Goal: Information Seeking & Learning: Understand process/instructions

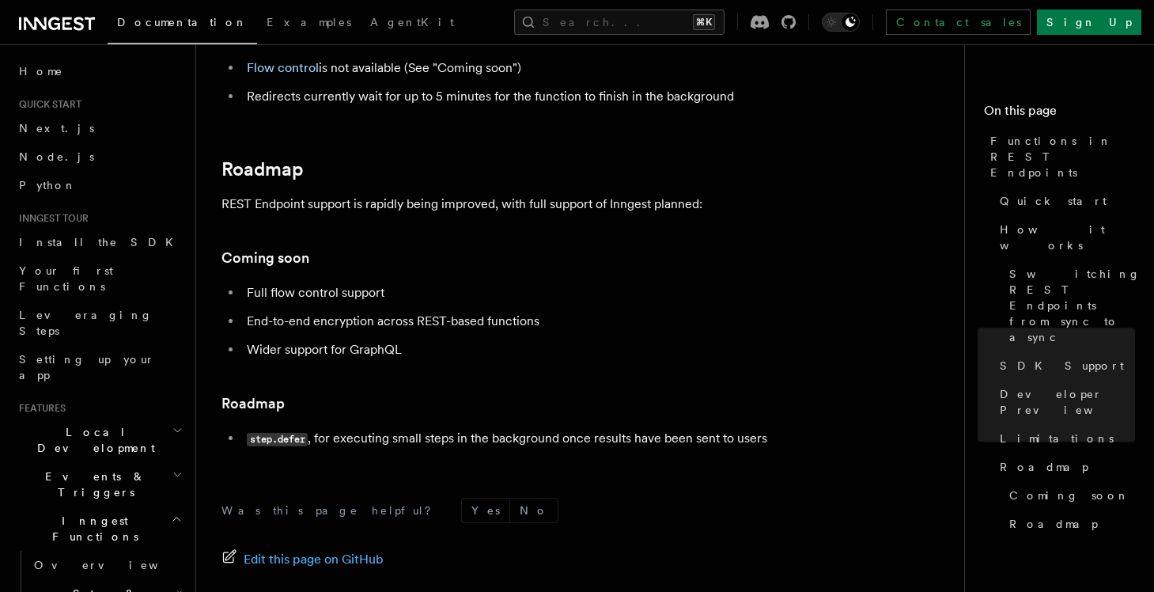
scroll to position [2889, 0]
click at [180, 513] on icon "button" at bounding box center [177, 519] width 12 height 13
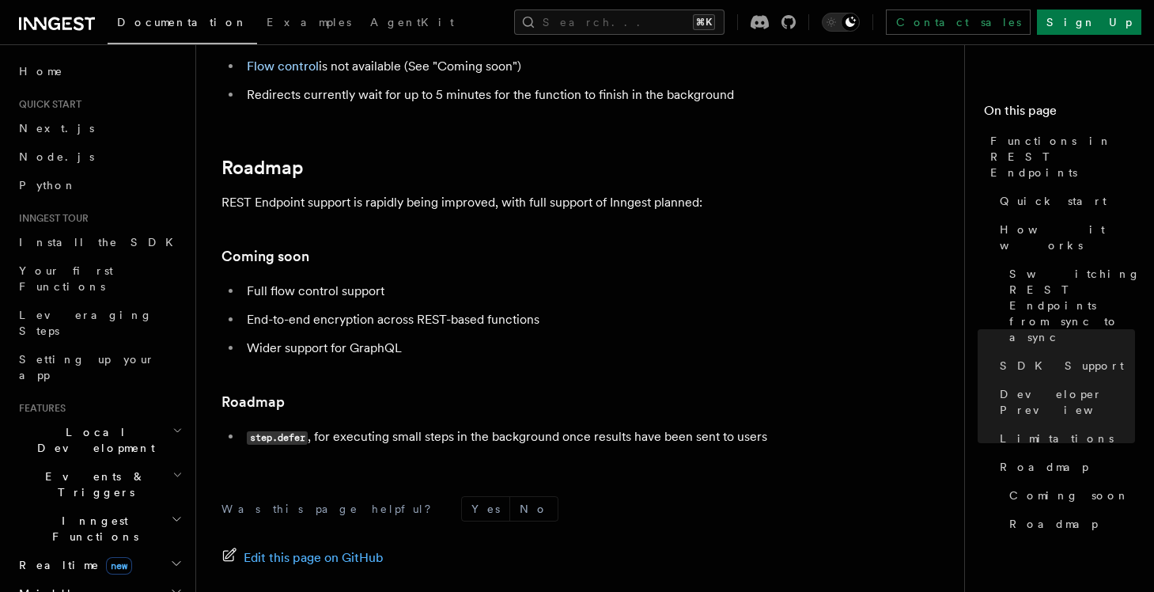
scroll to position [151, 0]
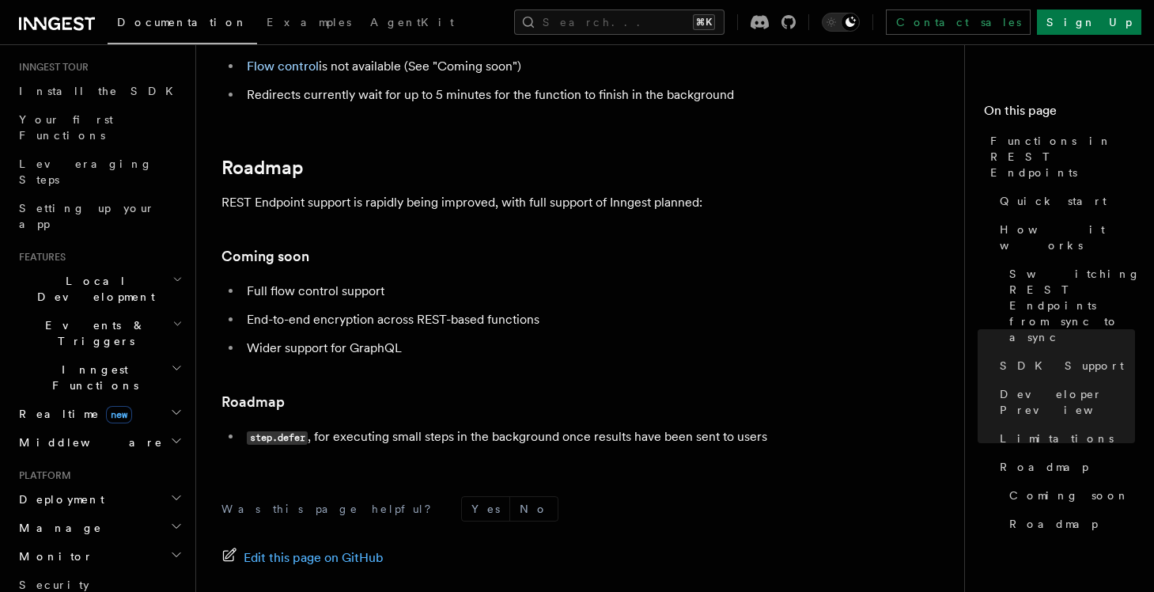
click at [106, 406] on span "new" at bounding box center [119, 414] width 26 height 17
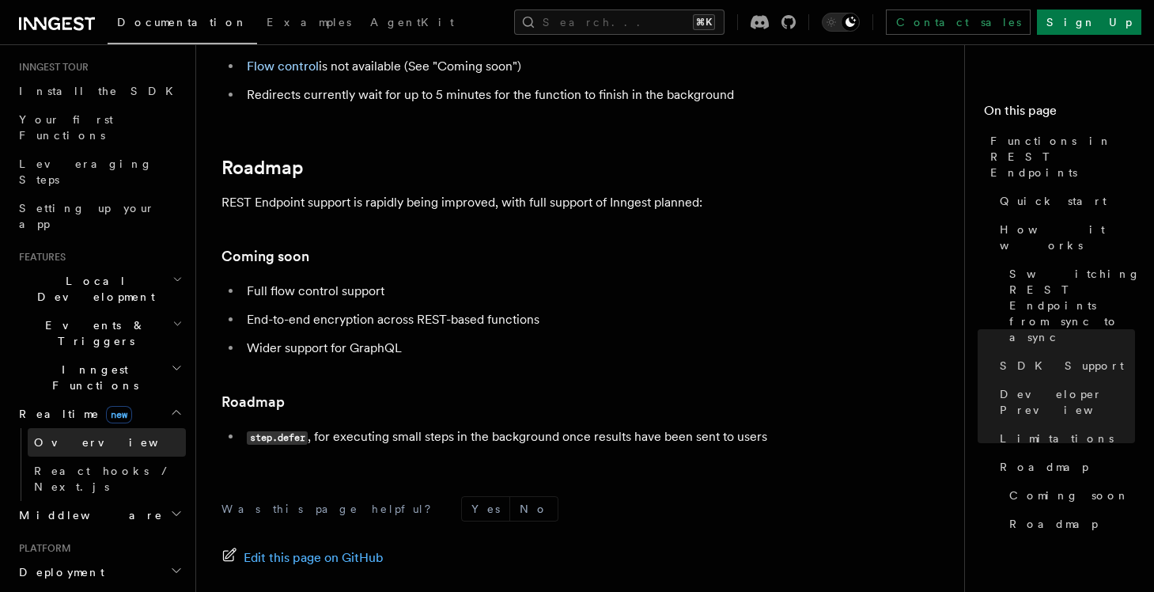
click at [69, 436] on span "Overview" at bounding box center [115, 442] width 163 height 13
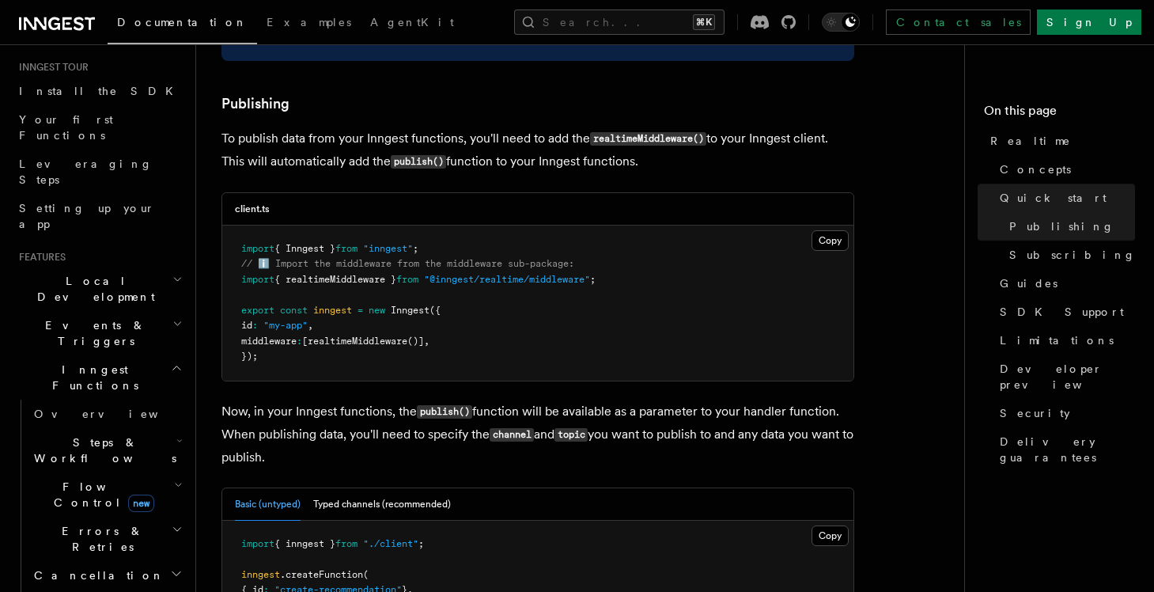
scroll to position [1127, 0]
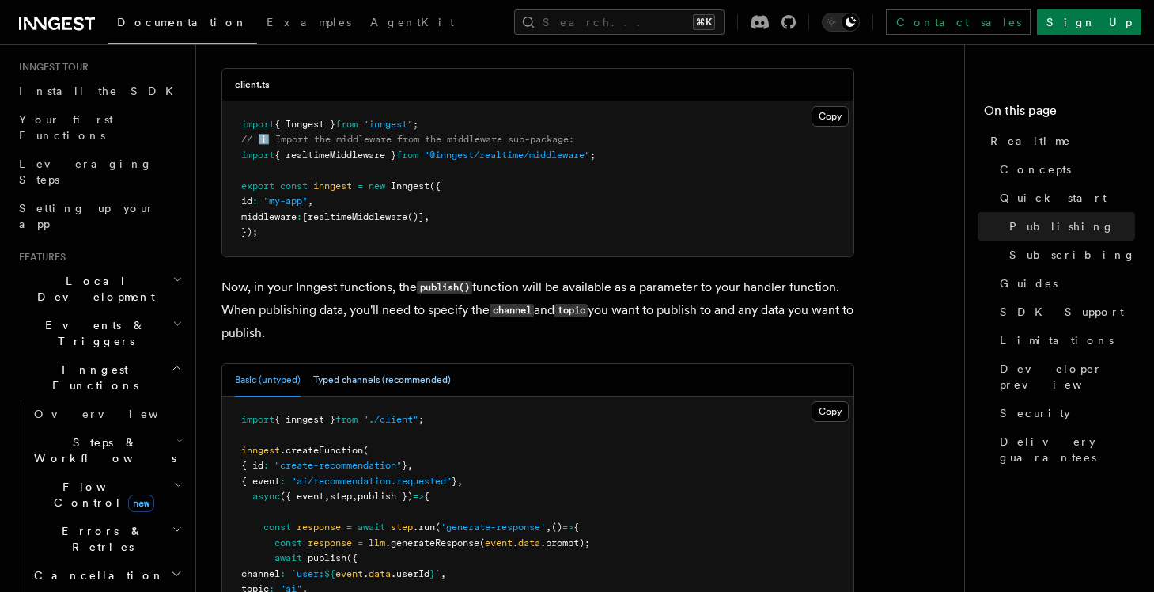
click at [385, 370] on button "Typed channels (recommended)" at bounding box center [382, 380] width 138 height 32
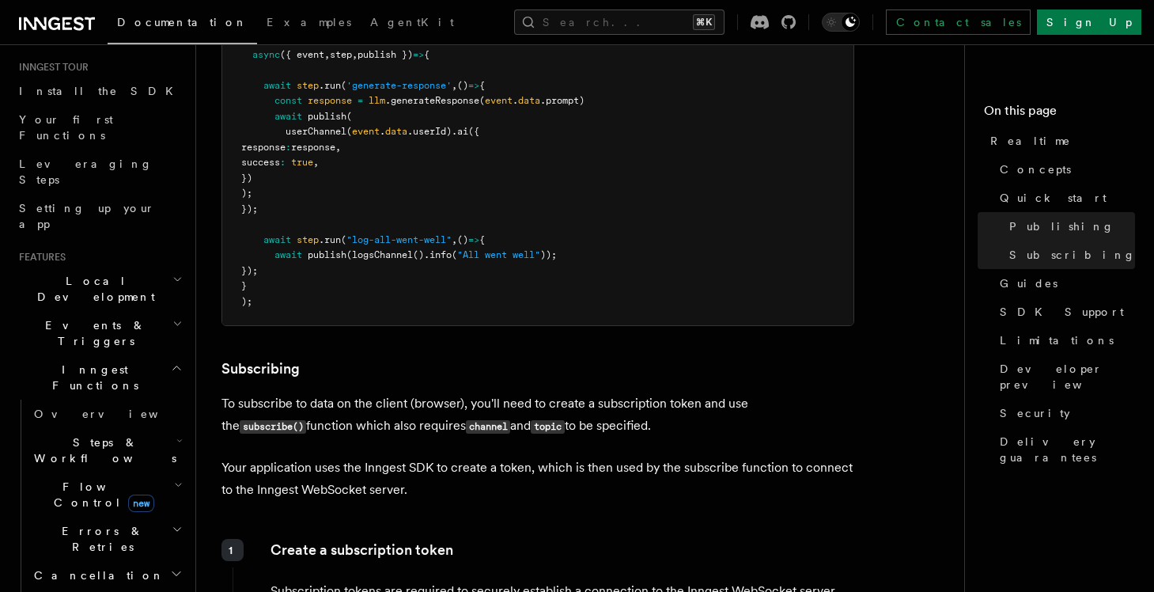
scroll to position [1991, 0]
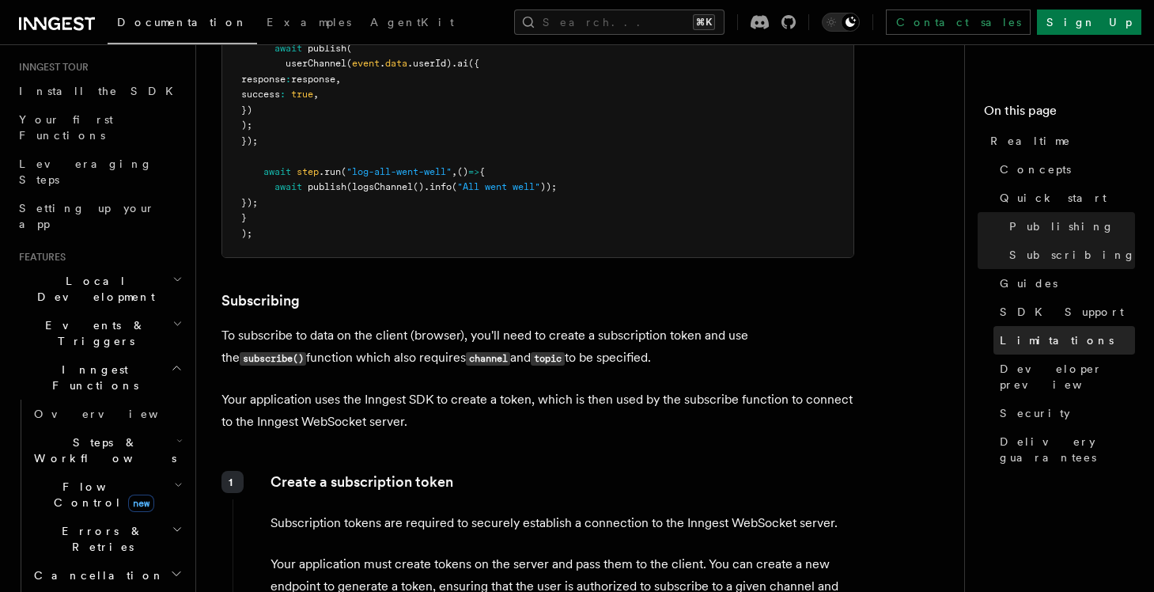
click at [1015, 339] on span "Limitations" at bounding box center [1057, 340] width 114 height 16
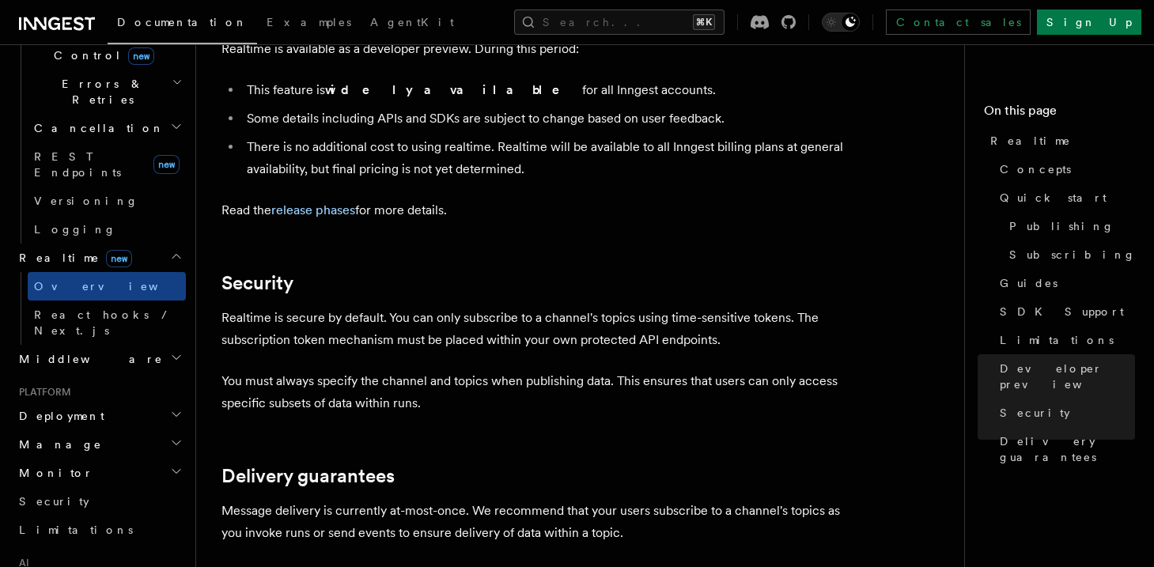
scroll to position [611, 0]
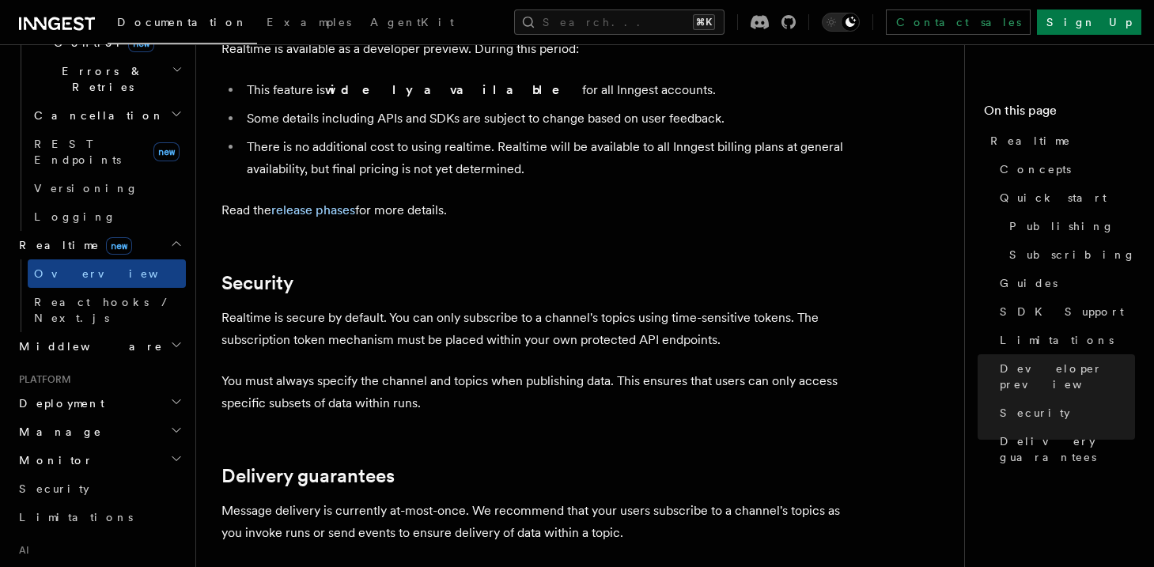
click at [172, 395] on icon "button" at bounding box center [176, 401] width 13 height 13
click at [172, 400] on icon "button" at bounding box center [176, 402] width 8 height 4
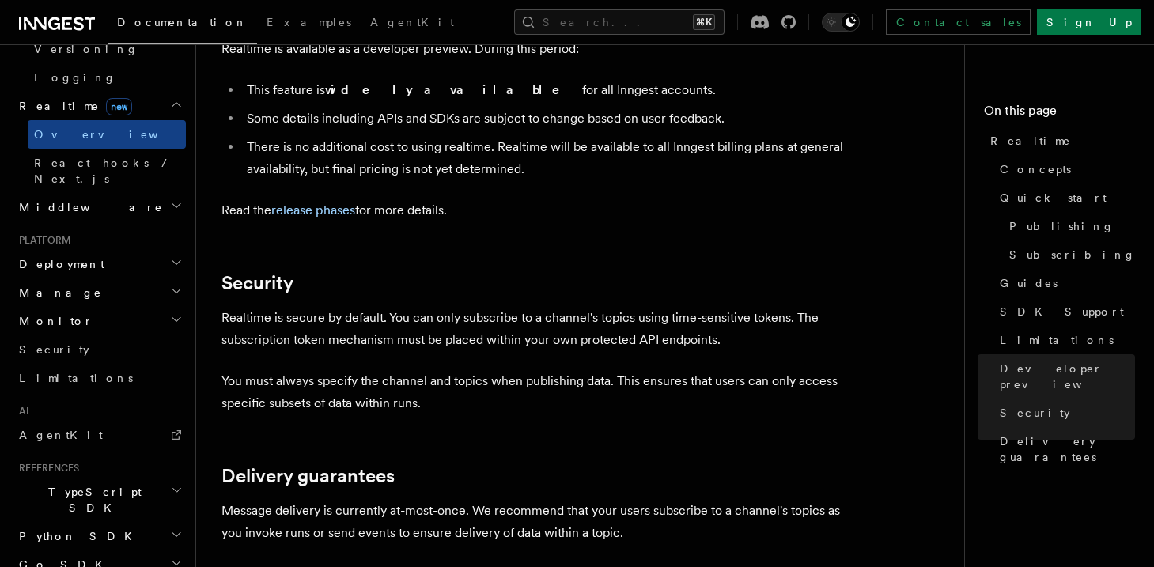
scroll to position [717, 0]
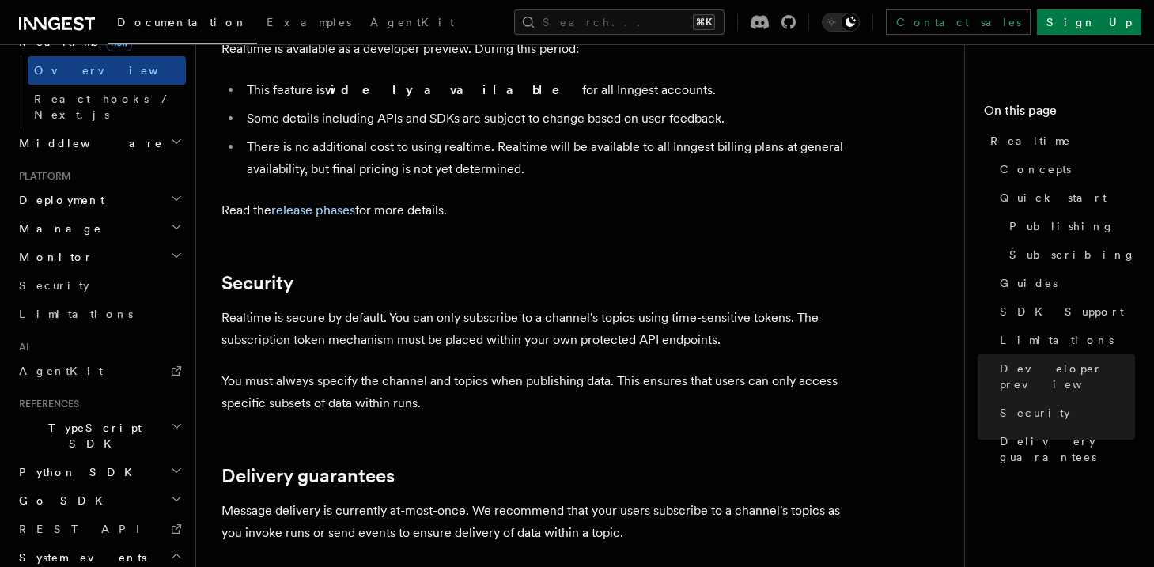
scroll to position [817, 0]
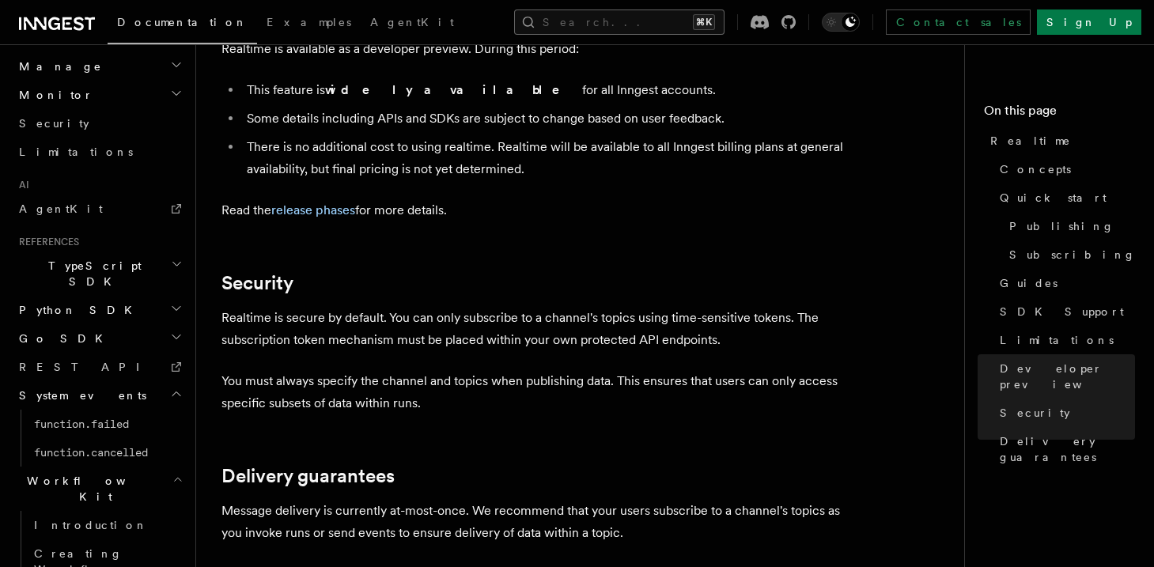
click at [592, 18] on button "Search... ⌘K" at bounding box center [619, 21] width 210 height 25
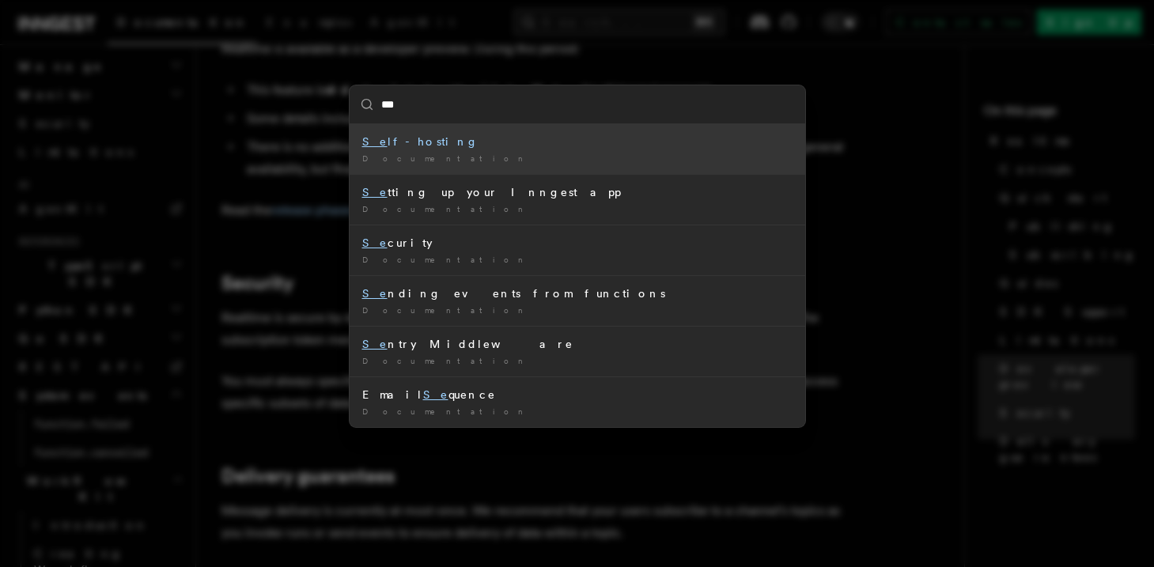
type input "****"
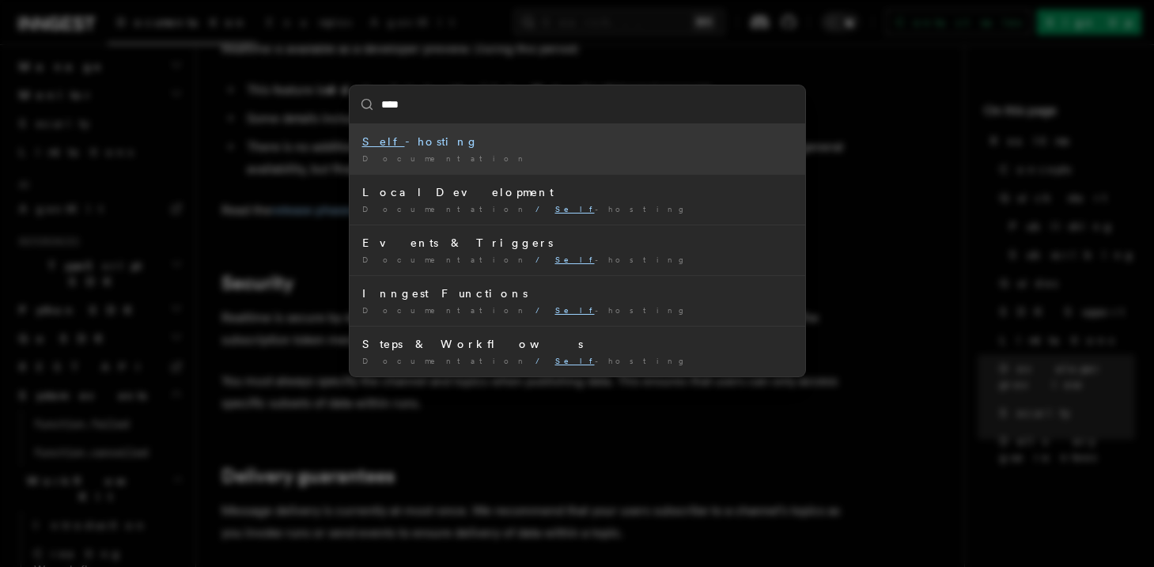
click at [498, 140] on div "Self -hosting" at bounding box center [577, 142] width 430 height 16
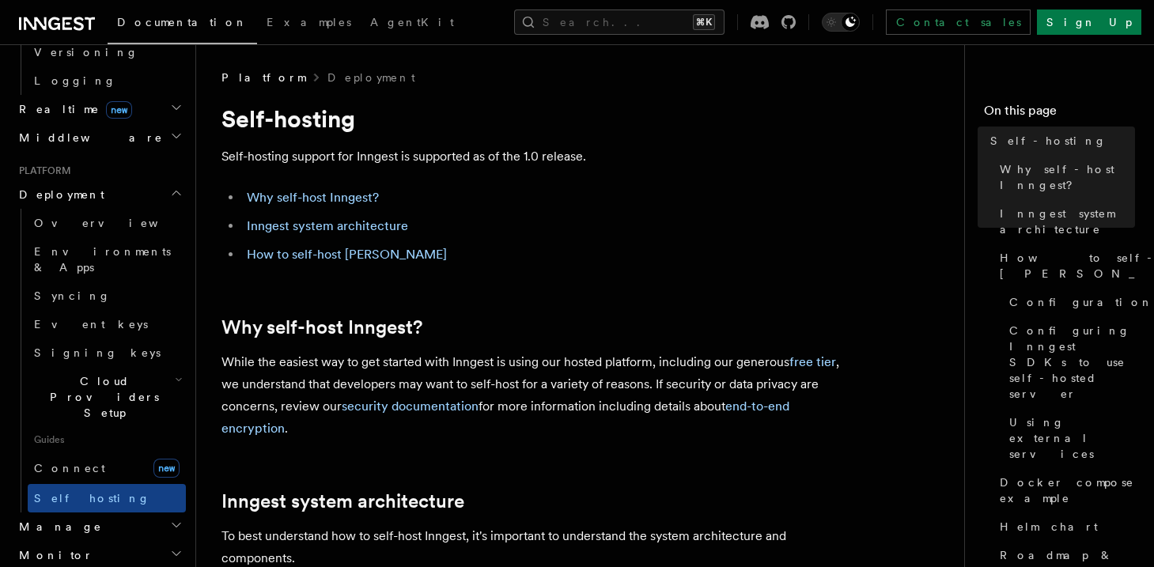
scroll to position [661, 0]
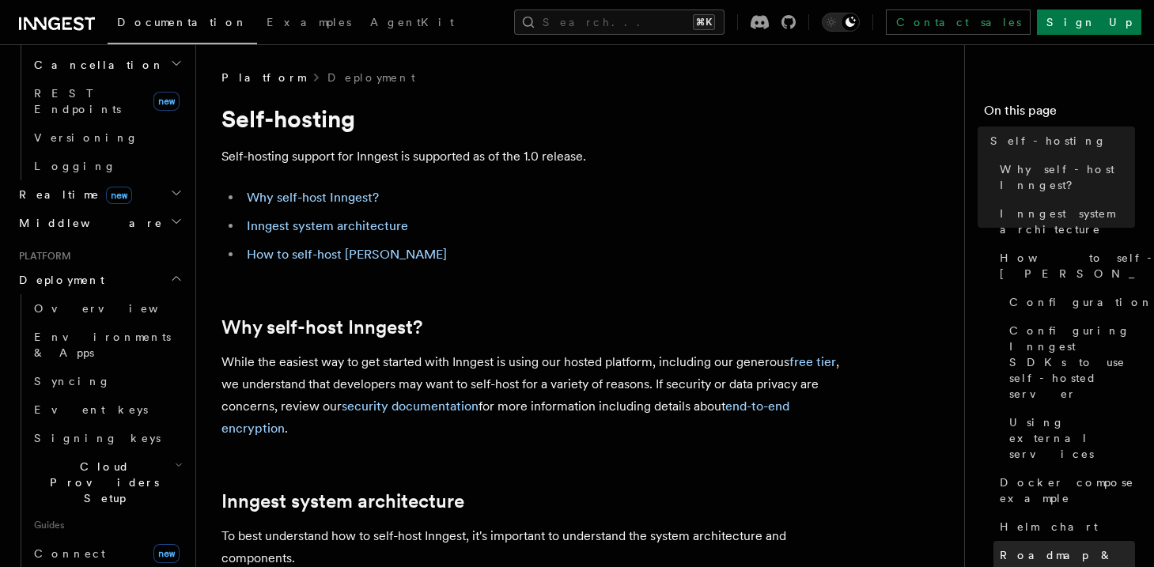
click at [1019, 547] on span "Roadmap & feature requests" at bounding box center [1067, 563] width 135 height 32
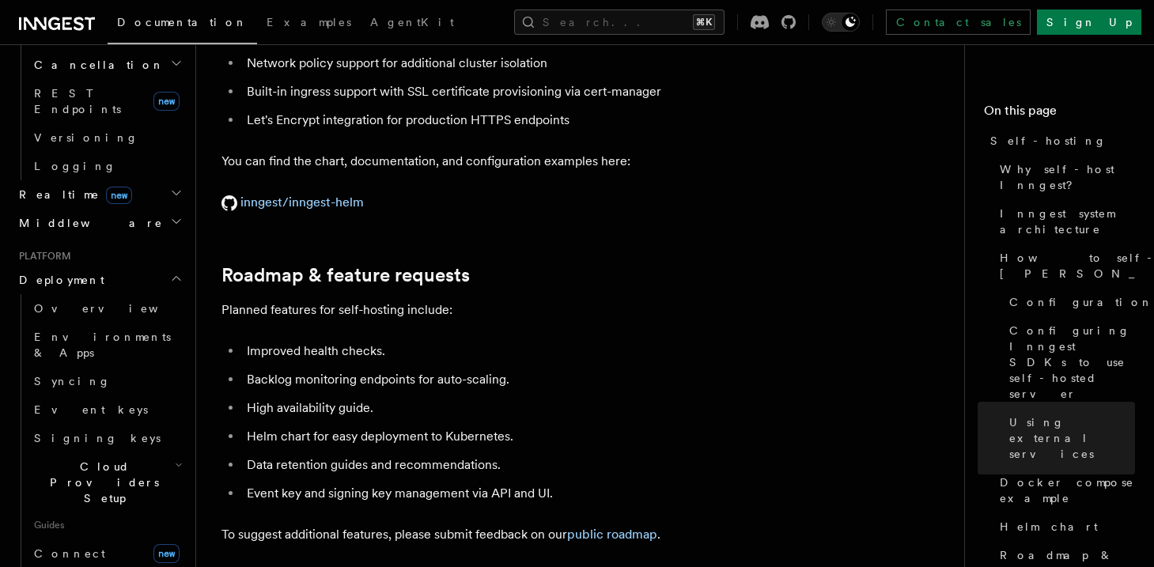
scroll to position [5931, 0]
click at [616, 525] on link "public roadmap" at bounding box center [612, 532] width 90 height 15
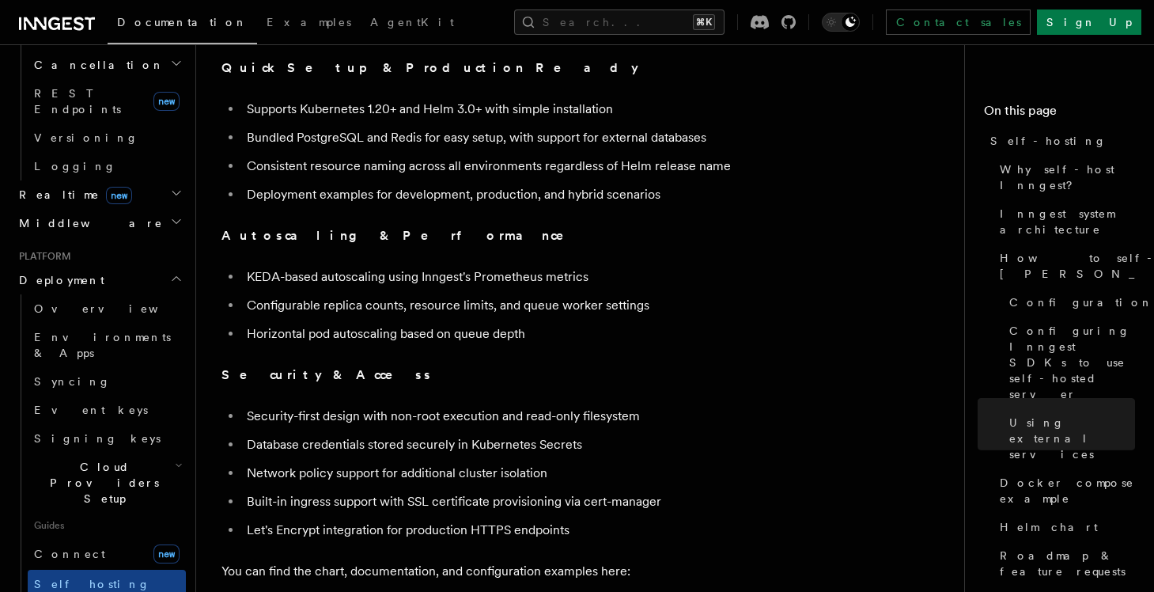
scroll to position [5547, 0]
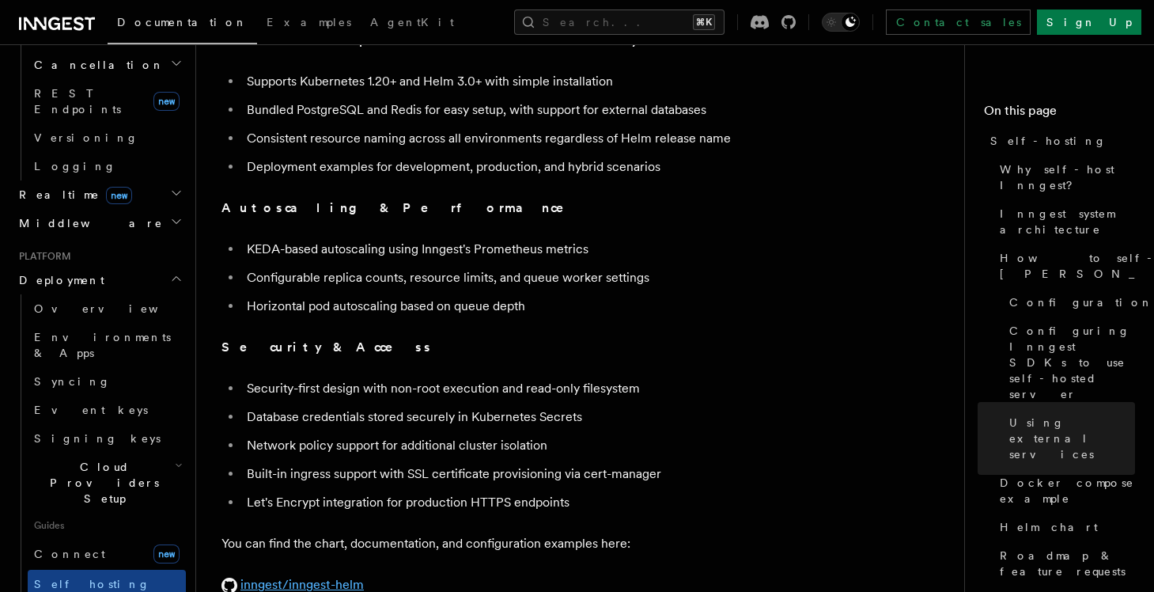
click at [323, 577] on link "inngest/inngest-helm" at bounding box center [292, 584] width 142 height 15
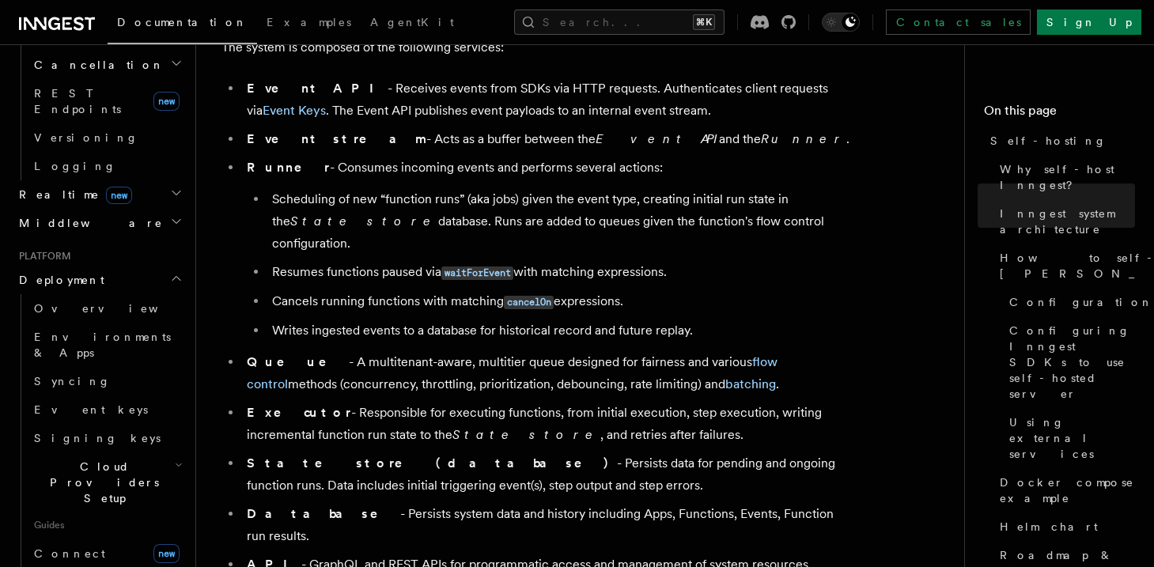
scroll to position [649, 0]
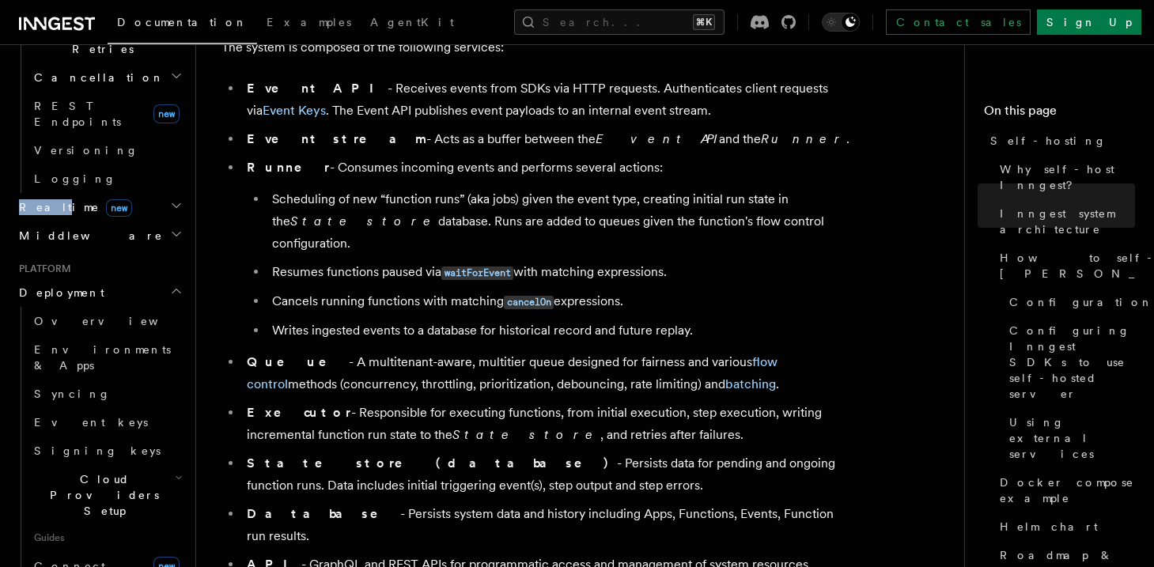
click at [34, 199] on span "Realtime new" at bounding box center [72, 207] width 119 height 16
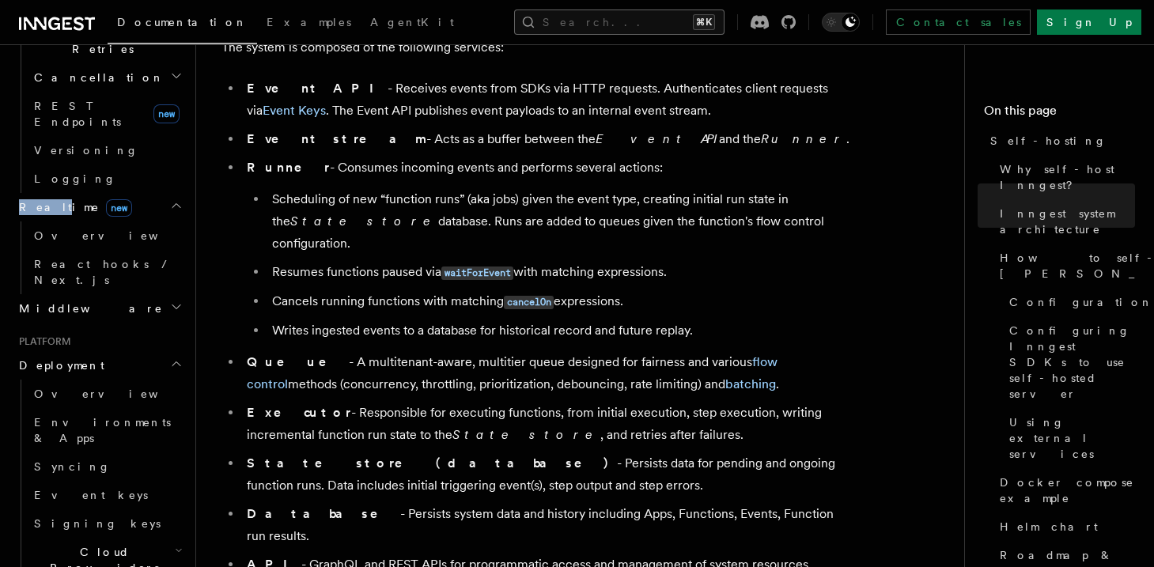
click at [566, 23] on button "Search... ⌘K" at bounding box center [619, 21] width 210 height 25
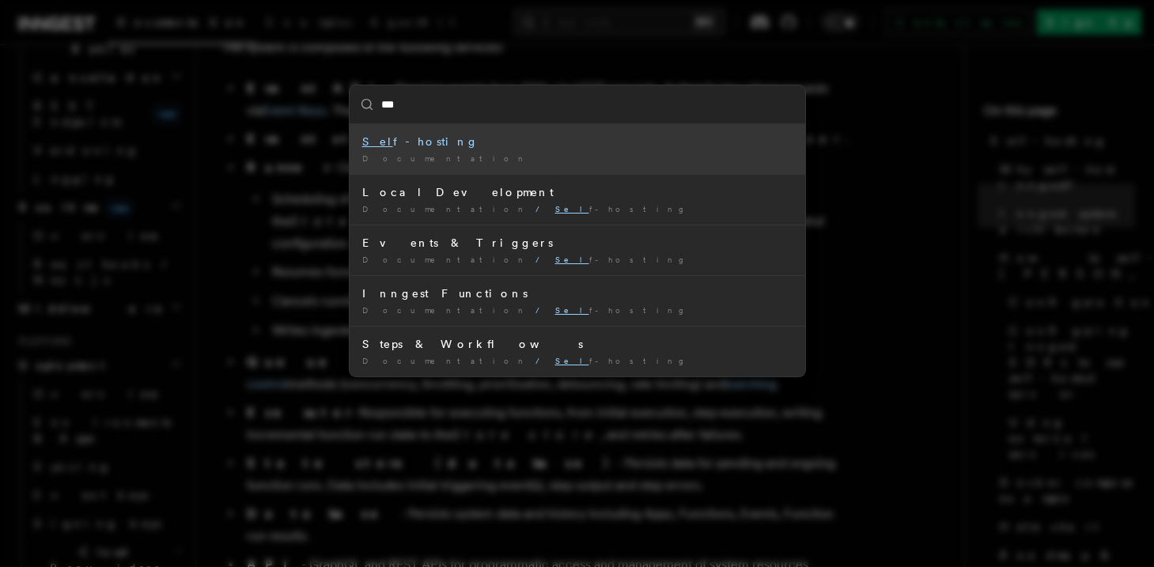
type input "****"
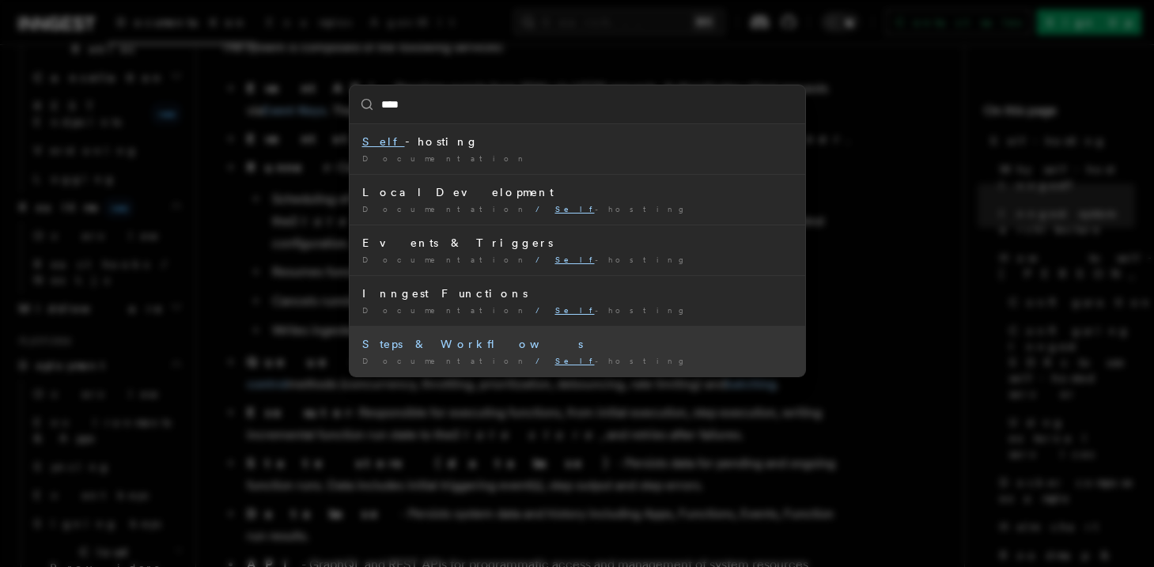
click at [518, 351] on div "Steps & Workflows" at bounding box center [577, 344] width 430 height 16
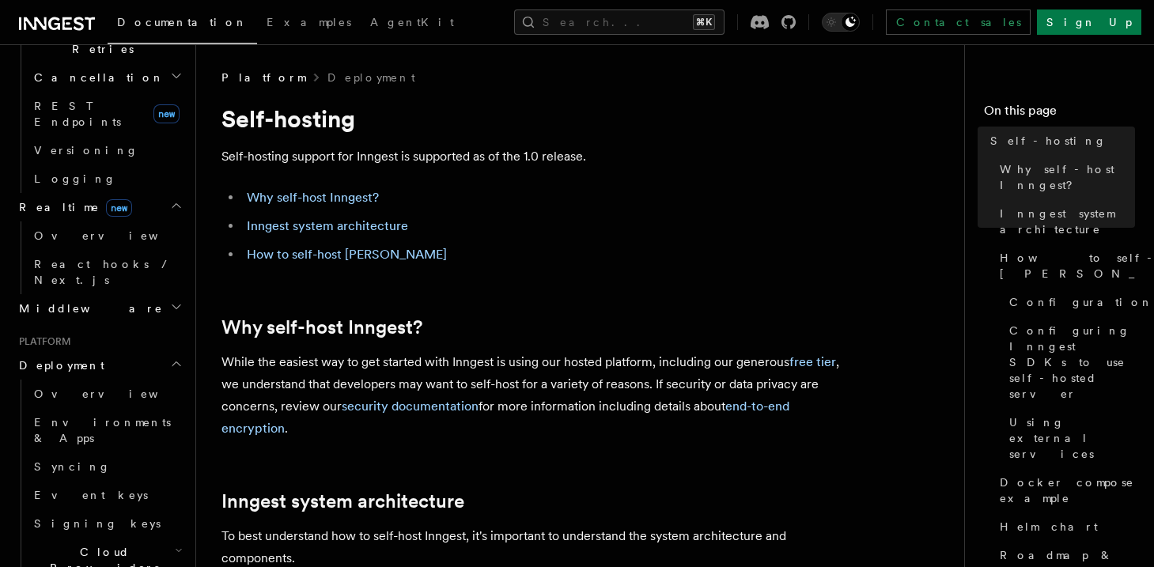
click at [175, 544] on icon "button" at bounding box center [179, 550] width 8 height 13
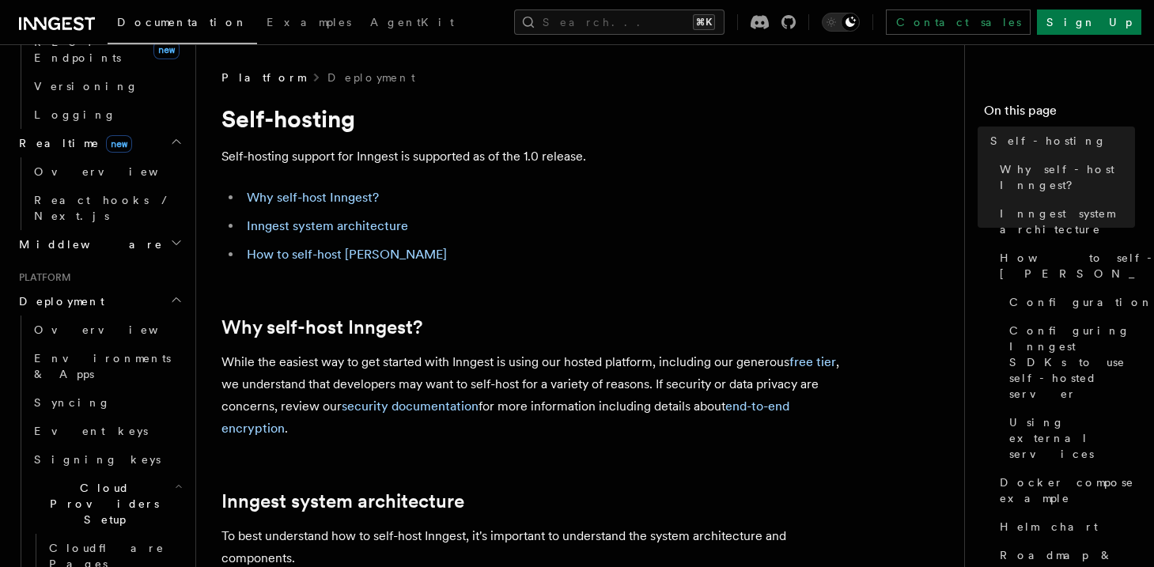
scroll to position [712, 0]
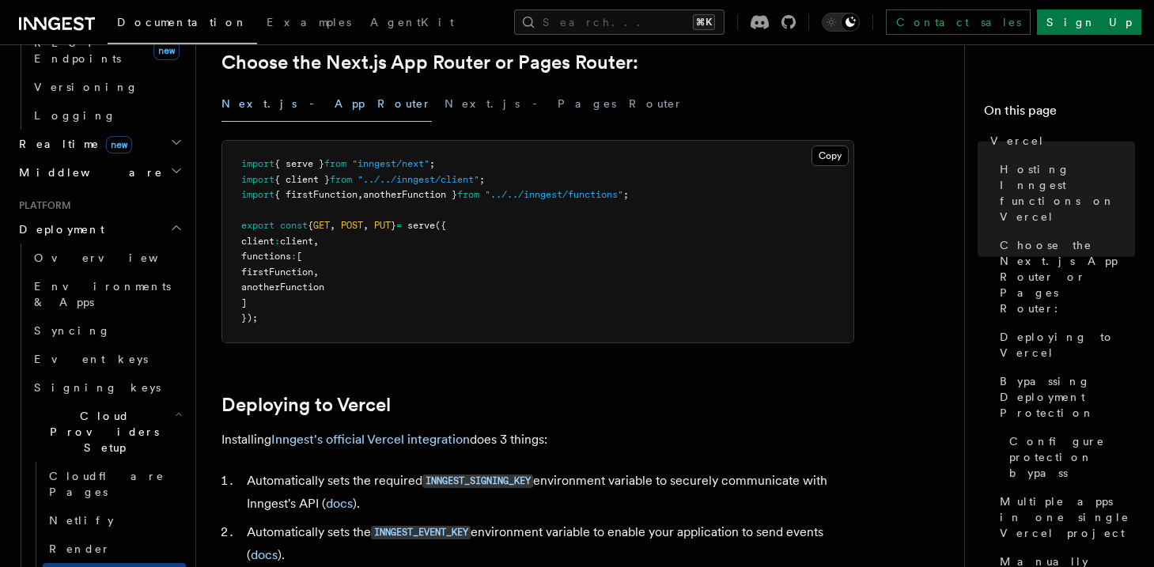
scroll to position [428, 0]
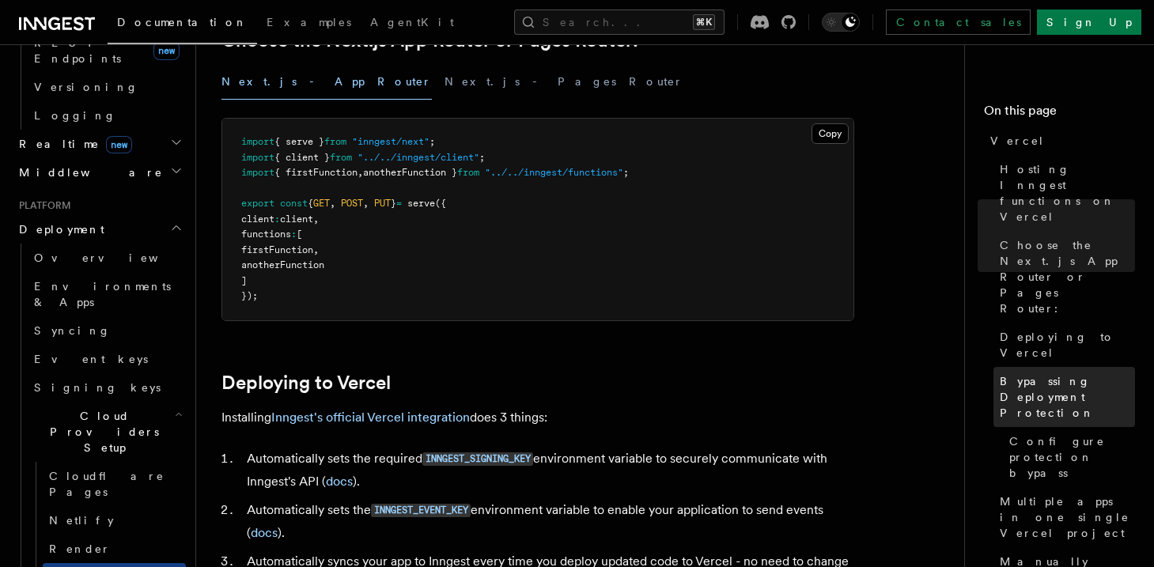
click at [1038, 373] on span "Bypassing Deployment Protection" at bounding box center [1067, 396] width 135 height 47
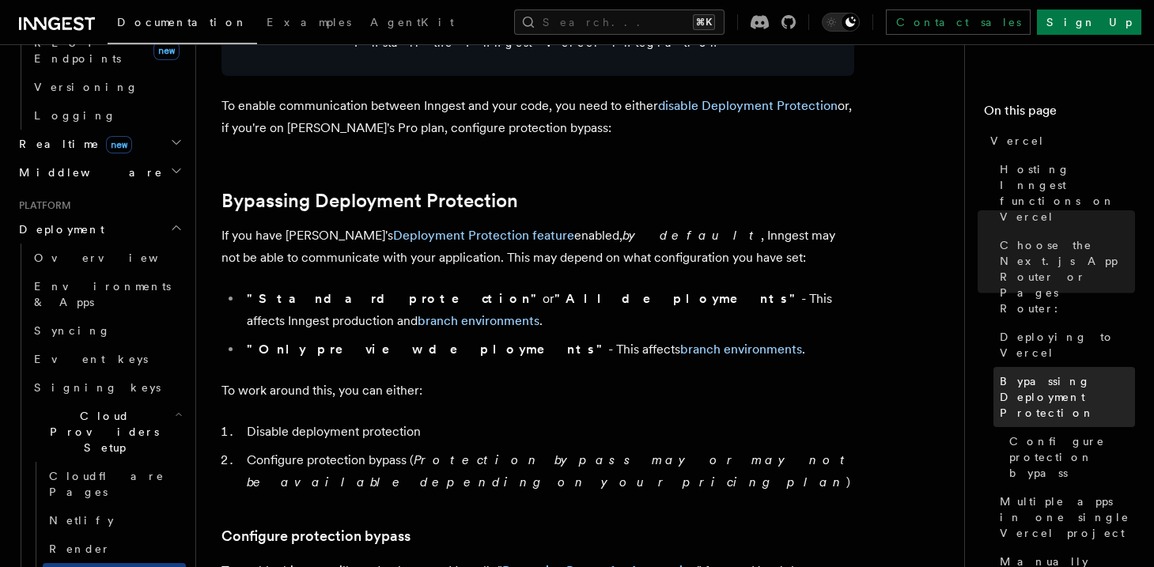
scroll to position [1163, 0]
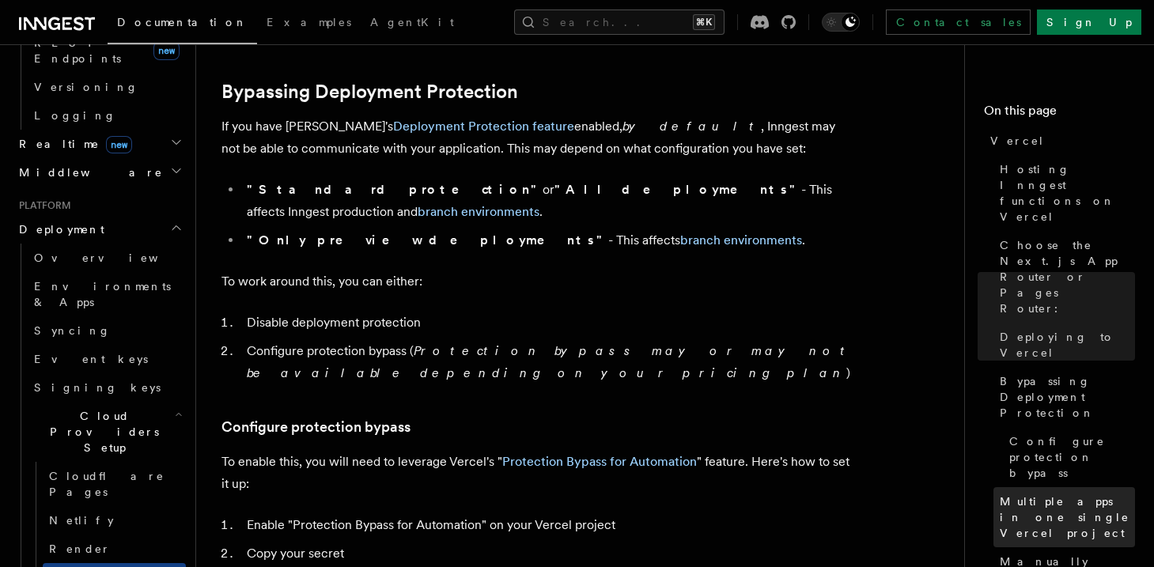
click at [1034, 494] on span "Multiple apps in one single Vercel project" at bounding box center [1067, 517] width 135 height 47
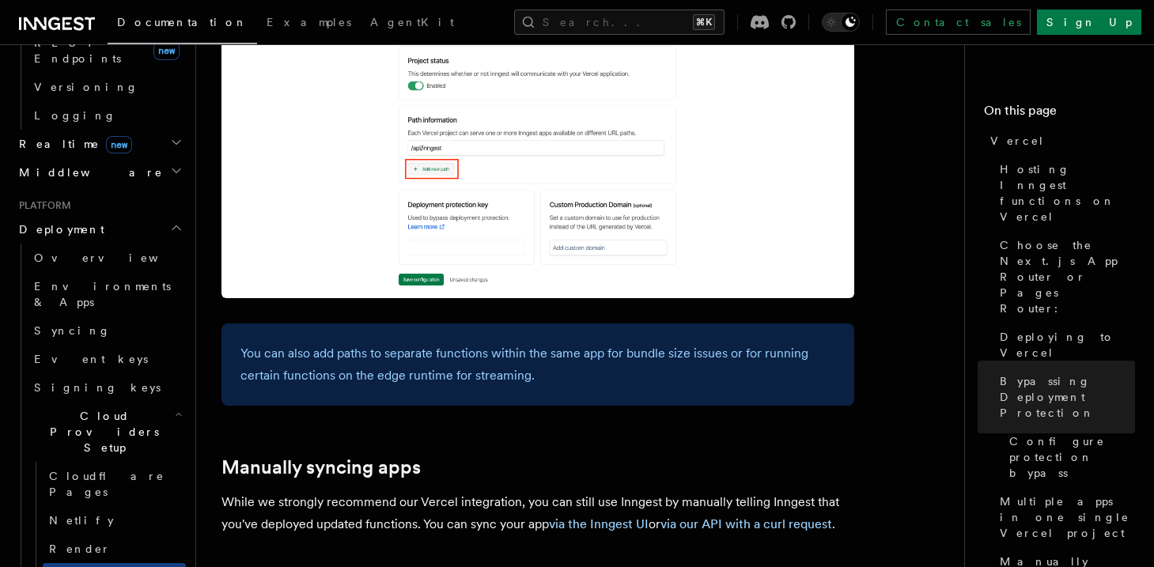
scroll to position [2517, 0]
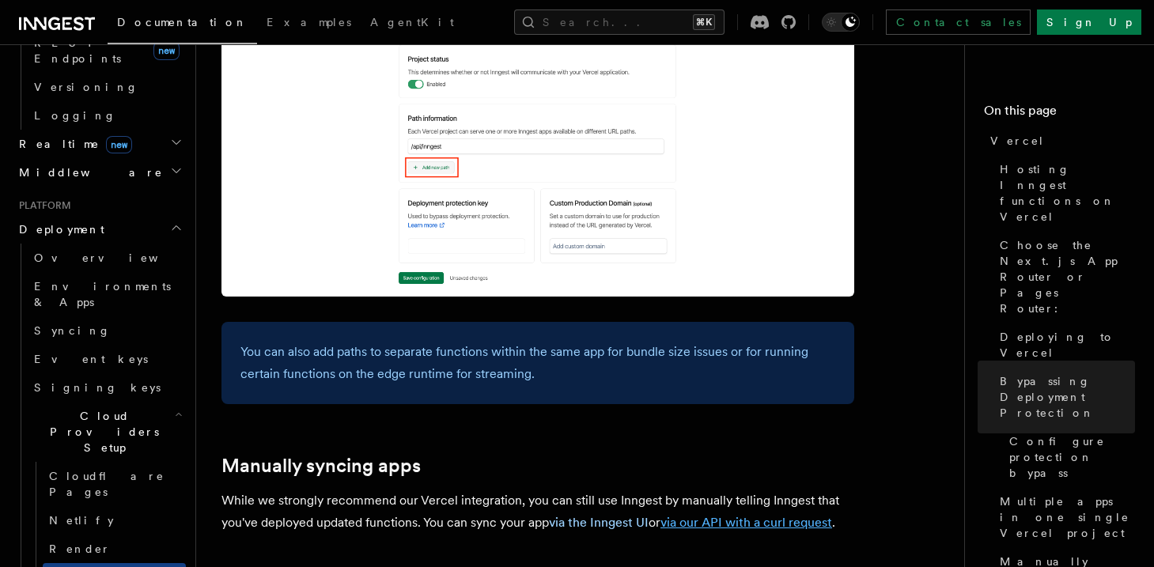
click at [747, 515] on link "via our API with a curl request" at bounding box center [746, 522] width 172 height 15
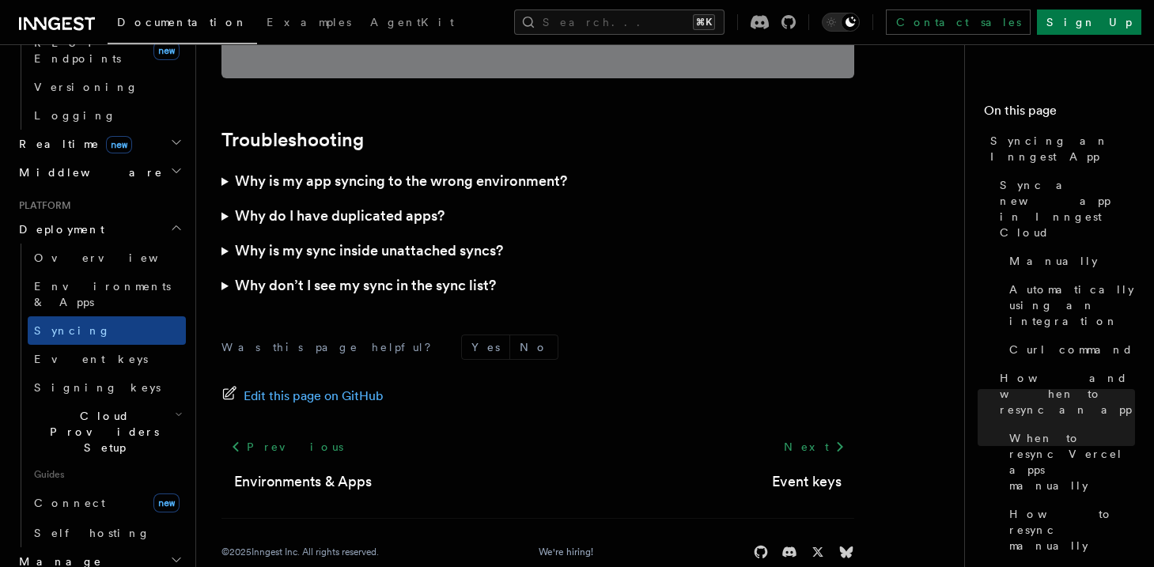
scroll to position [4685, 0]
click at [59, 497] on span "Connect" at bounding box center [69, 503] width 71 height 13
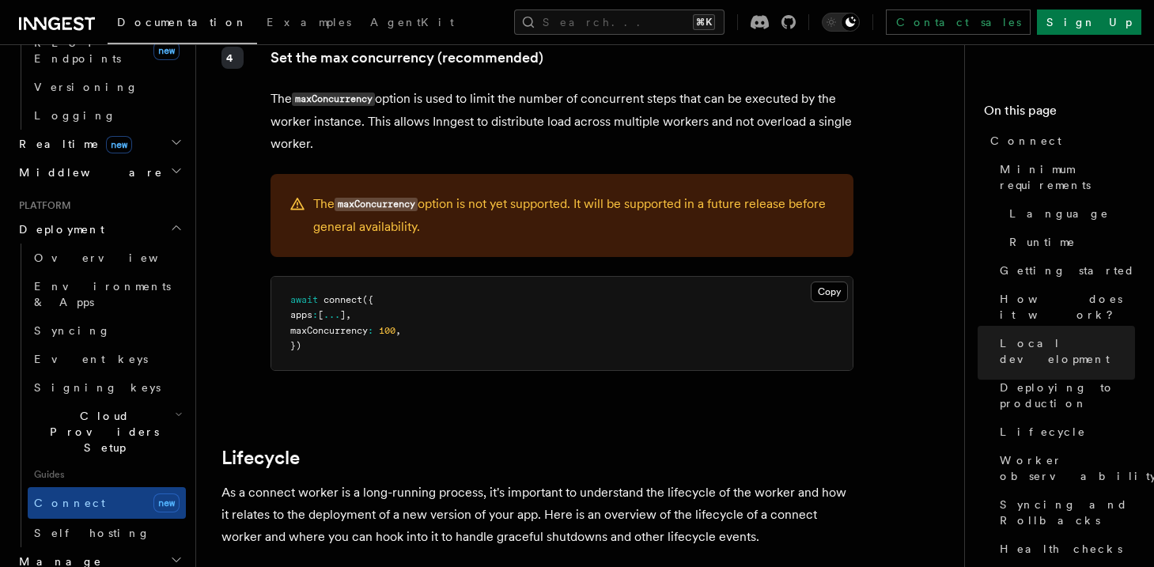
scroll to position [3370, 0]
